Goal: Navigation & Orientation: Find specific page/section

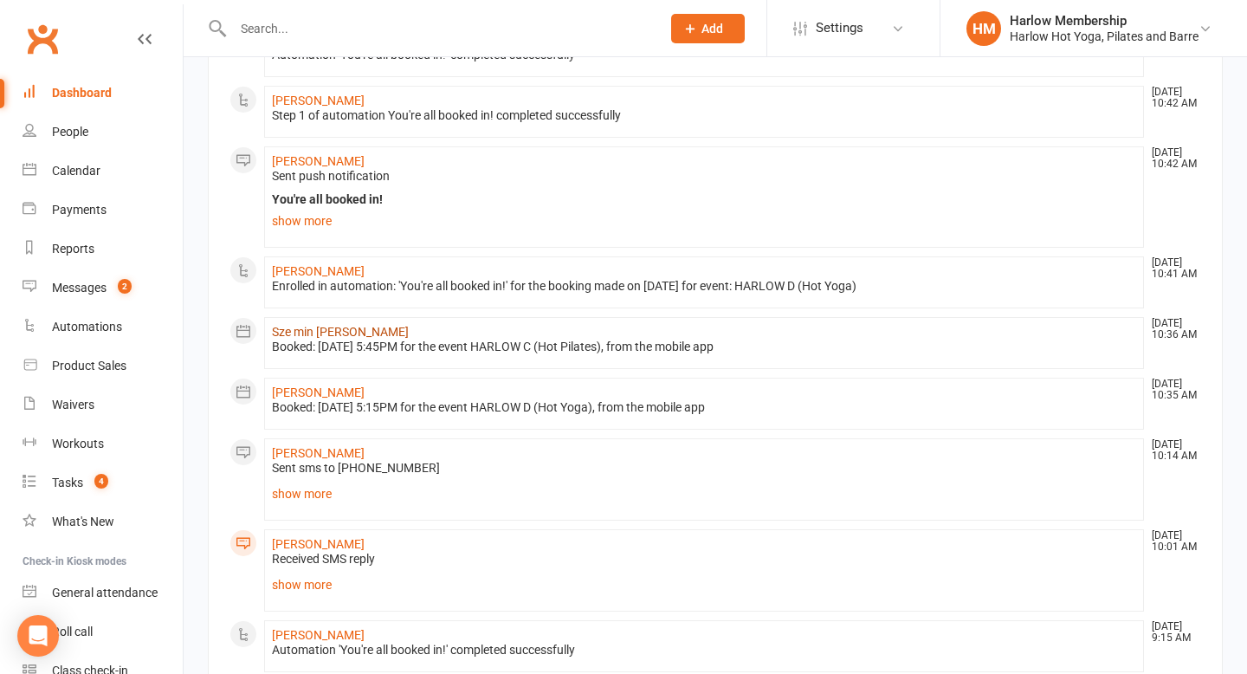
scroll to position [185, 0]
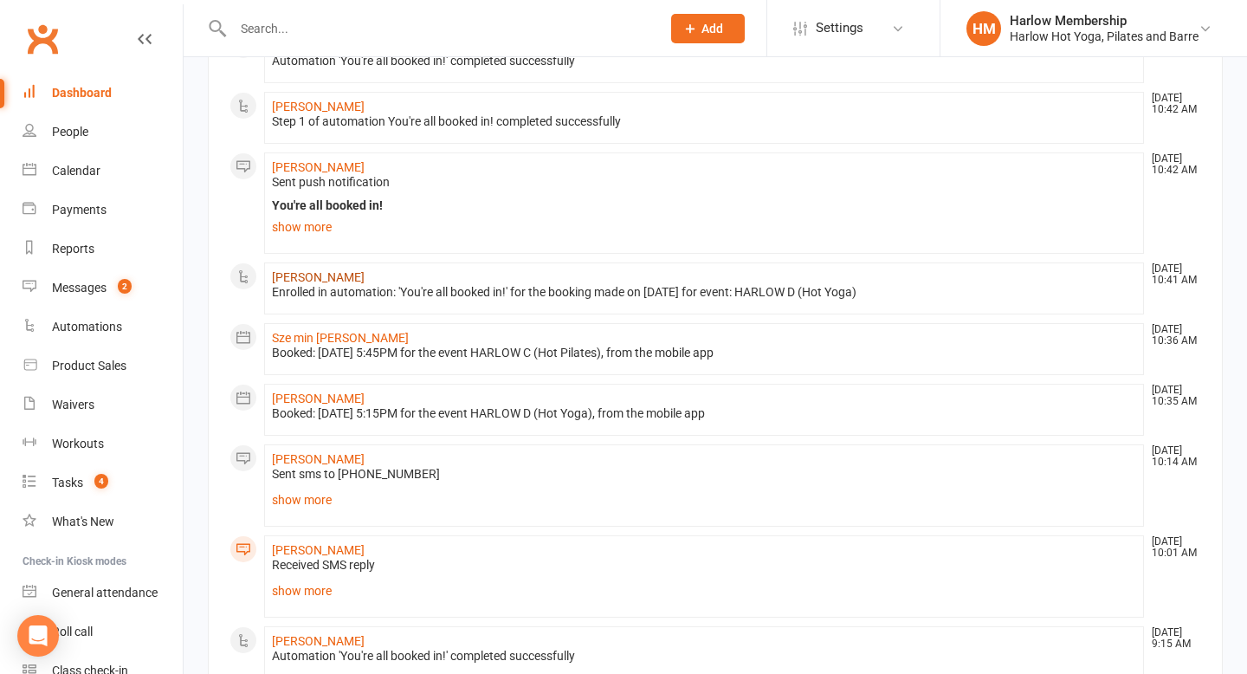
click at [333, 282] on link "[PERSON_NAME]" at bounding box center [318, 277] width 93 height 14
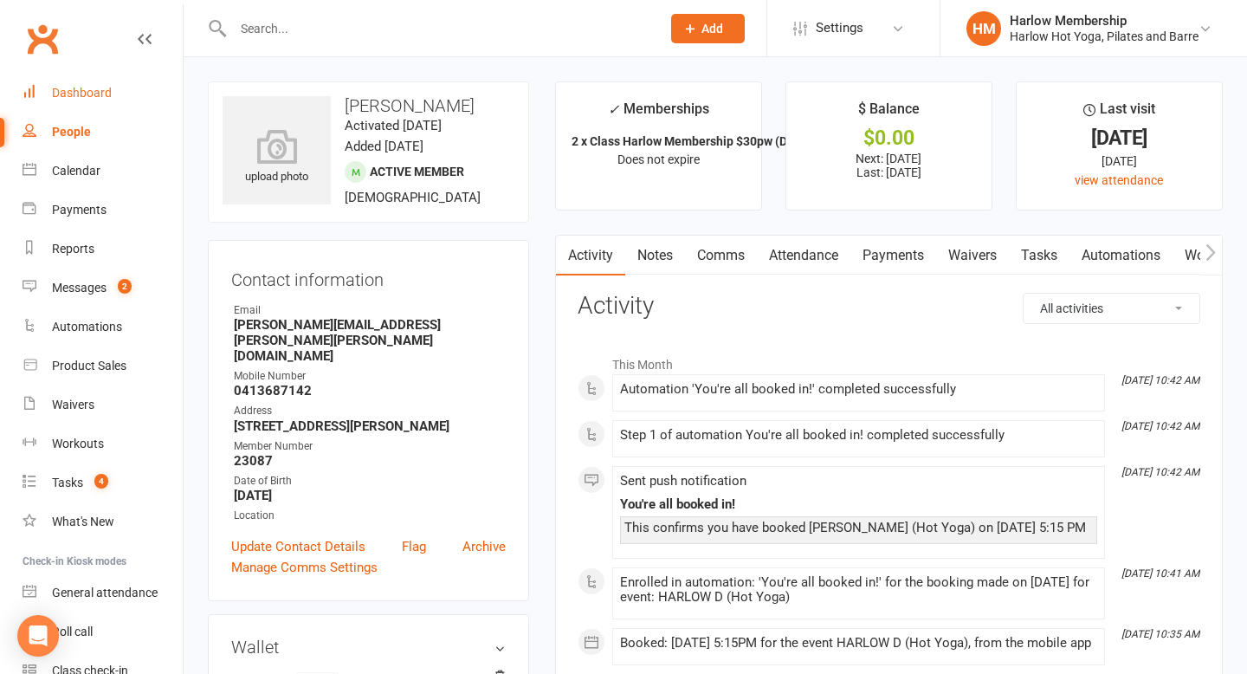
click at [100, 83] on link "Dashboard" at bounding box center [103, 93] width 160 height 39
